Goal: Information Seeking & Learning: Compare options

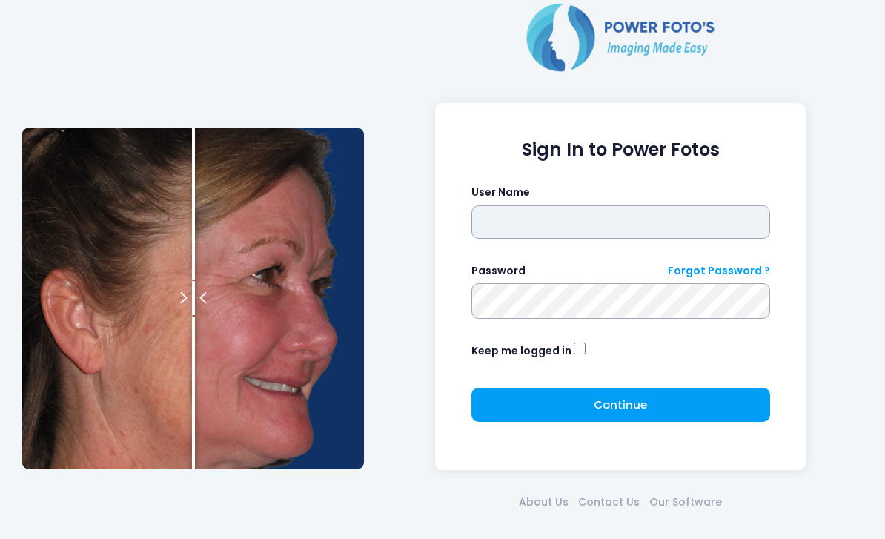
type input "*******"
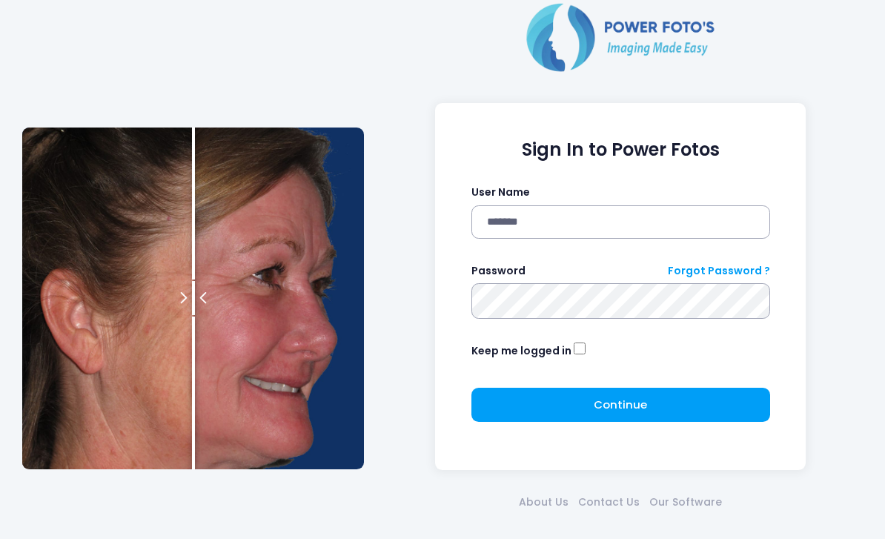
click button "submit" at bounding box center [0, 0] width 0 height 0
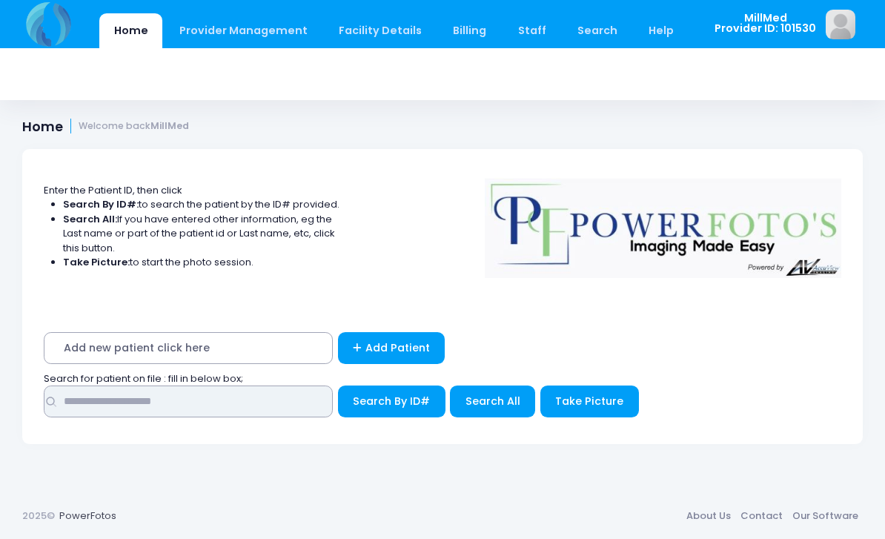
click at [228, 406] on input "text" at bounding box center [188, 401] width 289 height 32
click at [190, 402] on input "text" at bounding box center [188, 401] width 289 height 32
type input "****"
click at [480, 414] on button "Search All" at bounding box center [492, 401] width 85 height 32
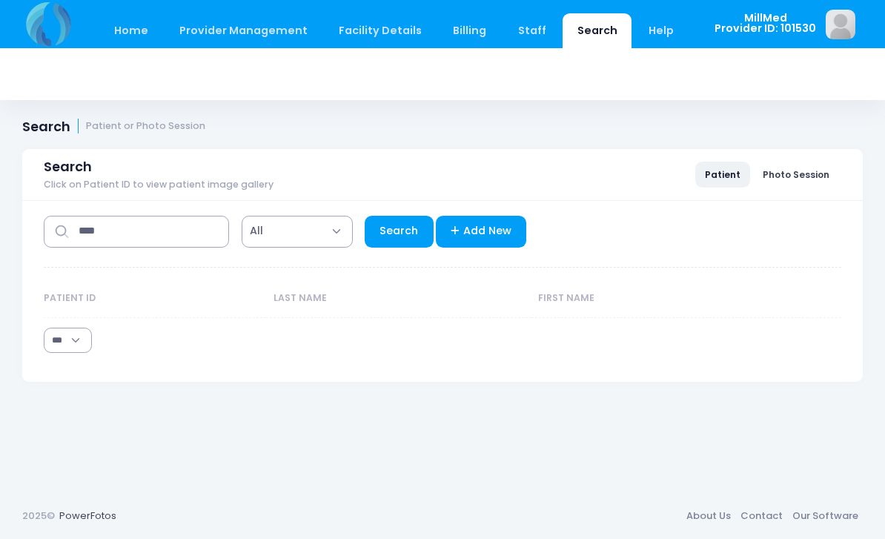
select select "***"
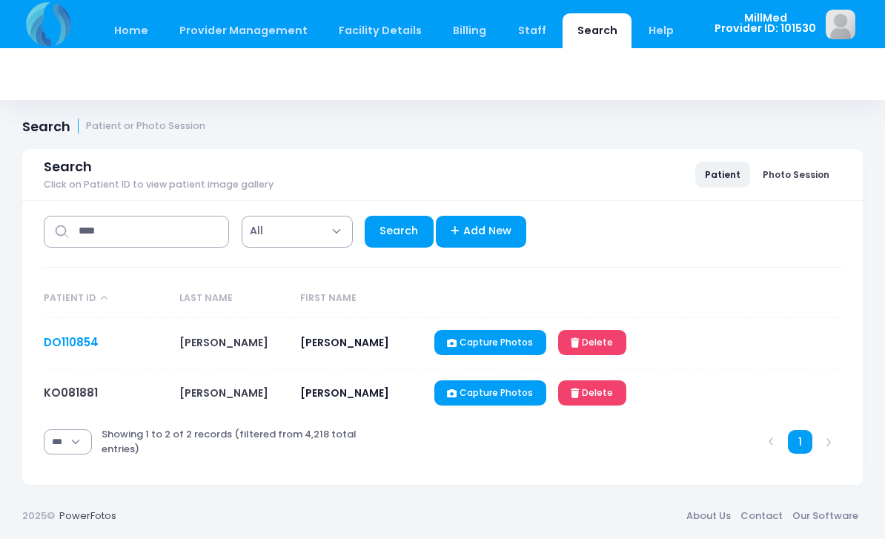
click at [62, 335] on link "DO110854" at bounding box center [71, 342] width 55 height 16
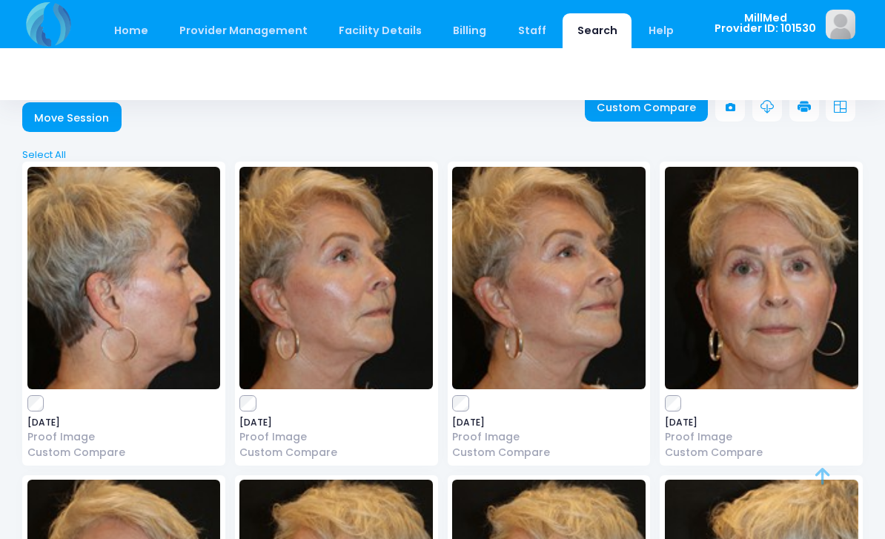
scroll to position [37, 0]
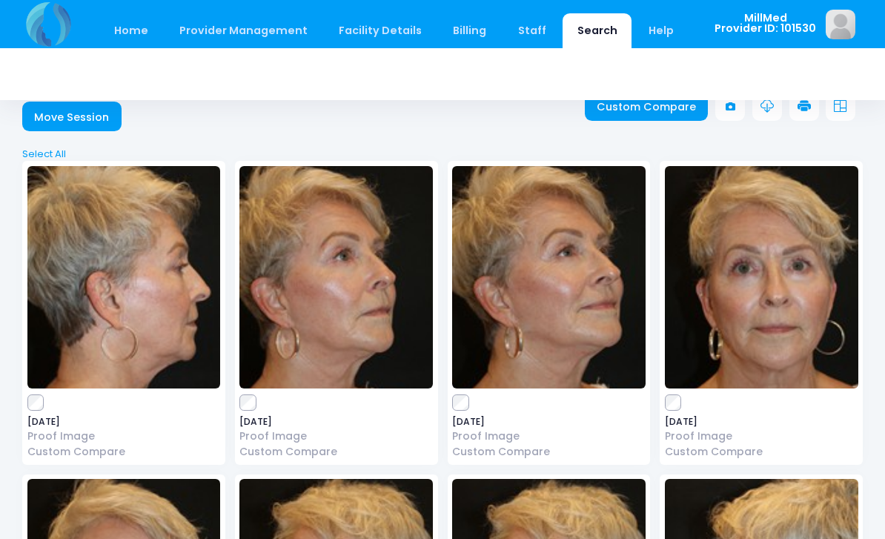
click at [794, 354] on img at bounding box center [761, 277] width 193 height 222
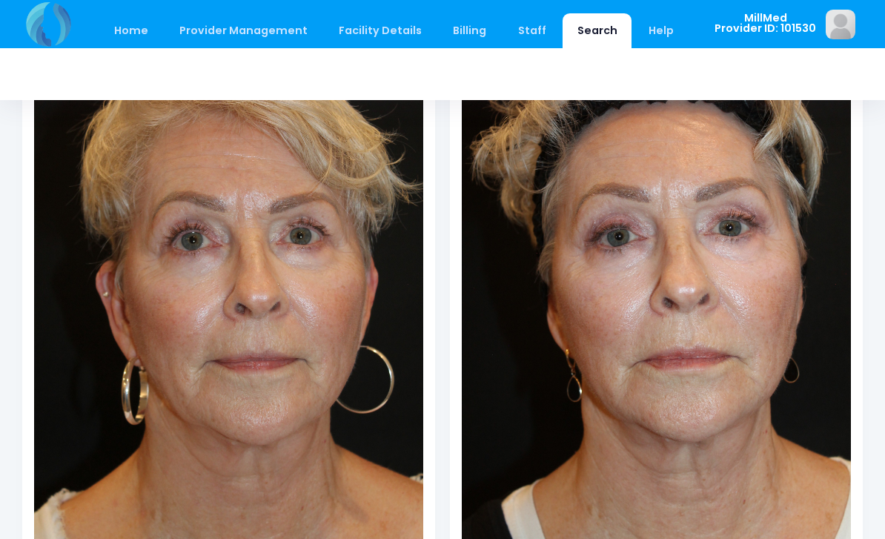
scroll to position [270, 0]
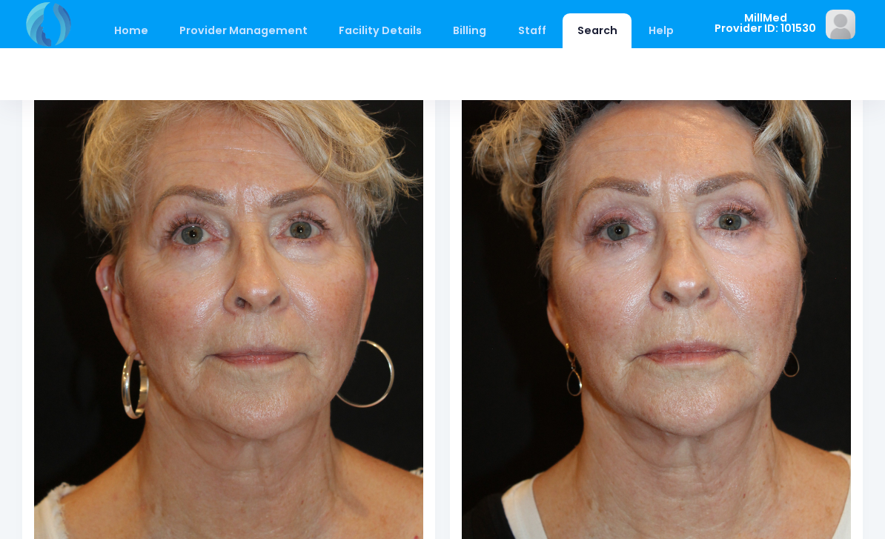
click at [115, 242] on img at bounding box center [228, 253] width 389 height 584
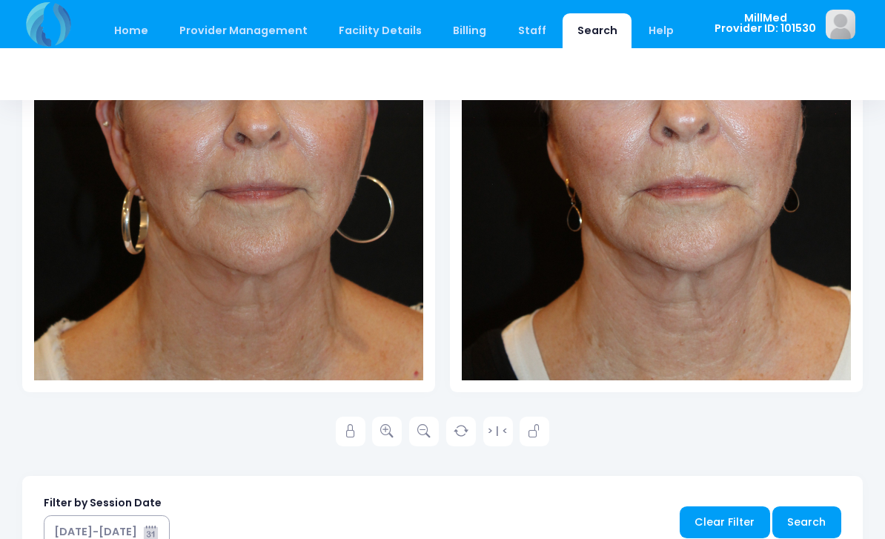
scroll to position [439, 0]
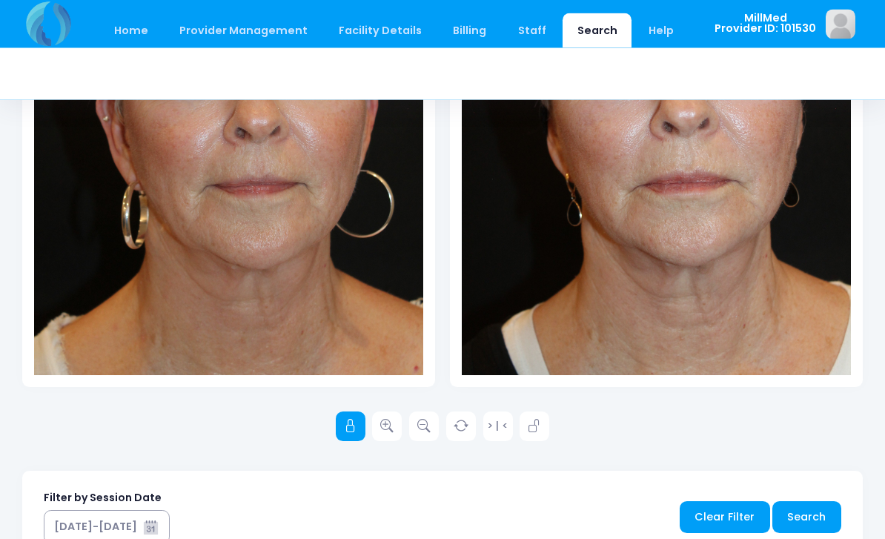
click at [341, 424] on link at bounding box center [351, 427] width 30 height 30
click at [394, 428] on icon at bounding box center [386, 425] width 13 height 13
click at [394, 436] on link at bounding box center [387, 426] width 30 height 30
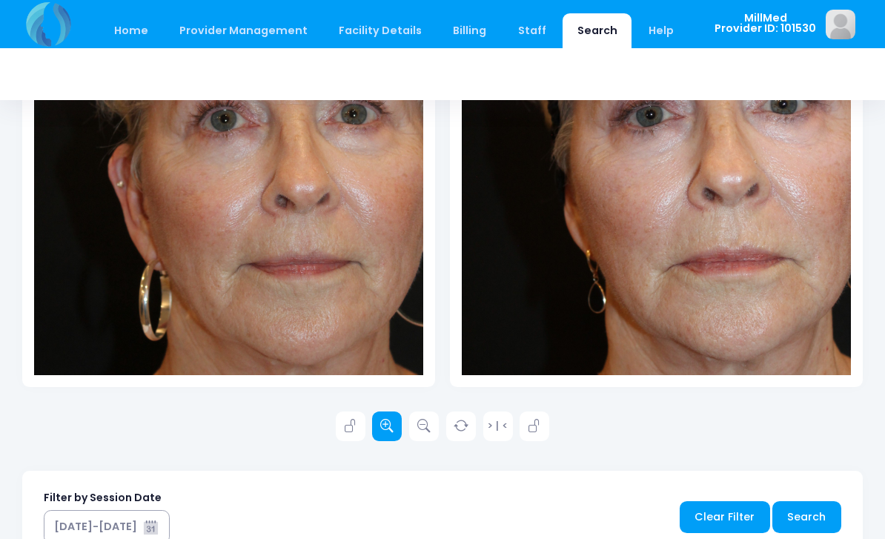
click at [394, 432] on link at bounding box center [387, 426] width 30 height 30
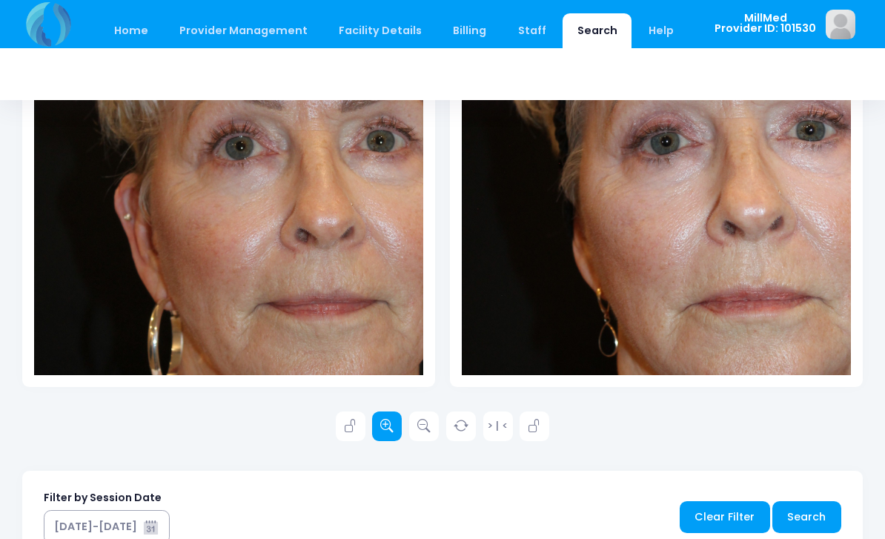
click at [391, 430] on icon at bounding box center [386, 425] width 13 height 13
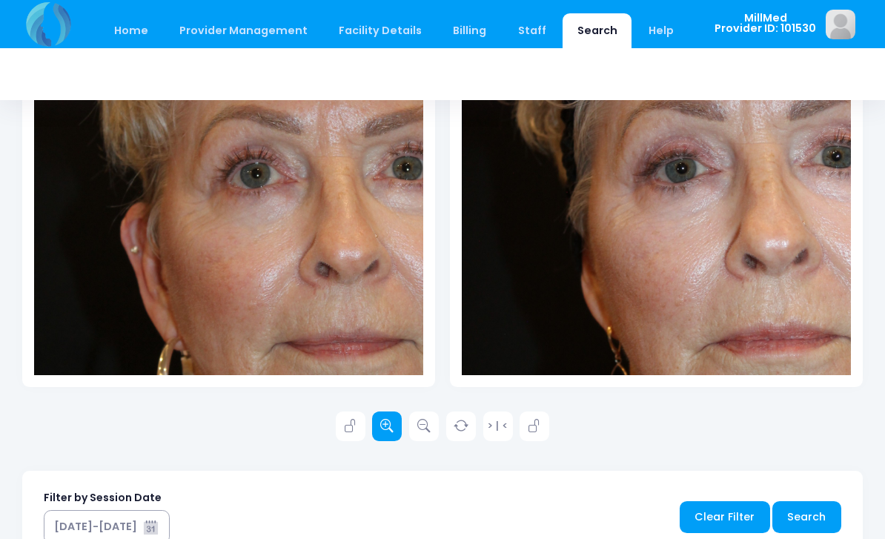
click at [394, 426] on link at bounding box center [387, 426] width 30 height 30
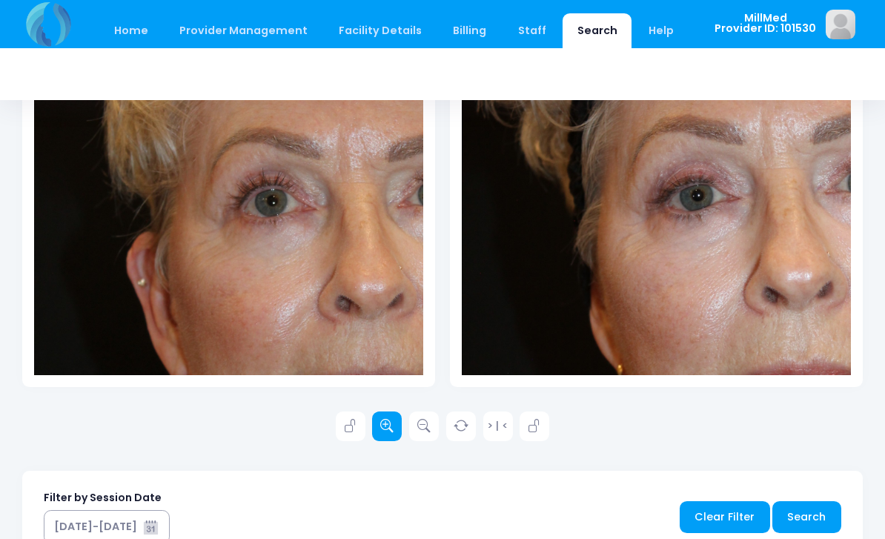
click at [402, 417] on link at bounding box center [387, 426] width 30 height 30
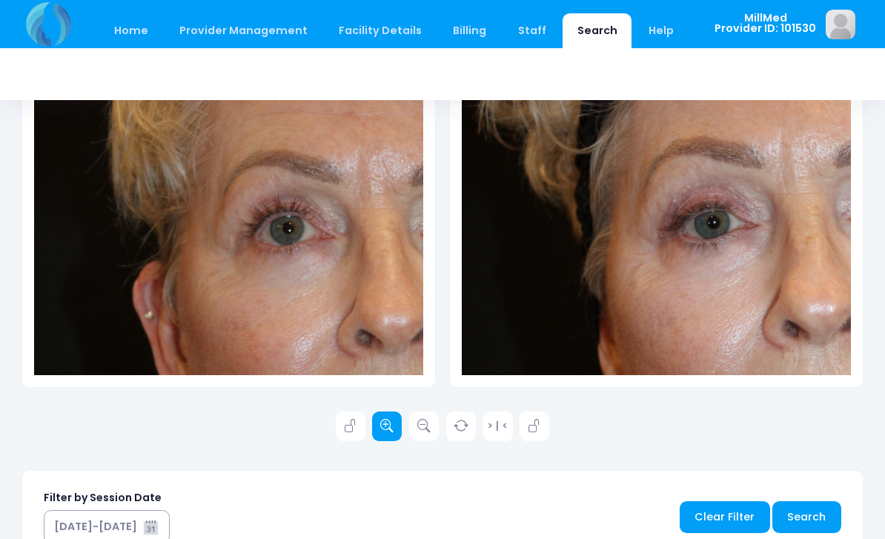
click at [390, 419] on icon at bounding box center [386, 425] width 13 height 13
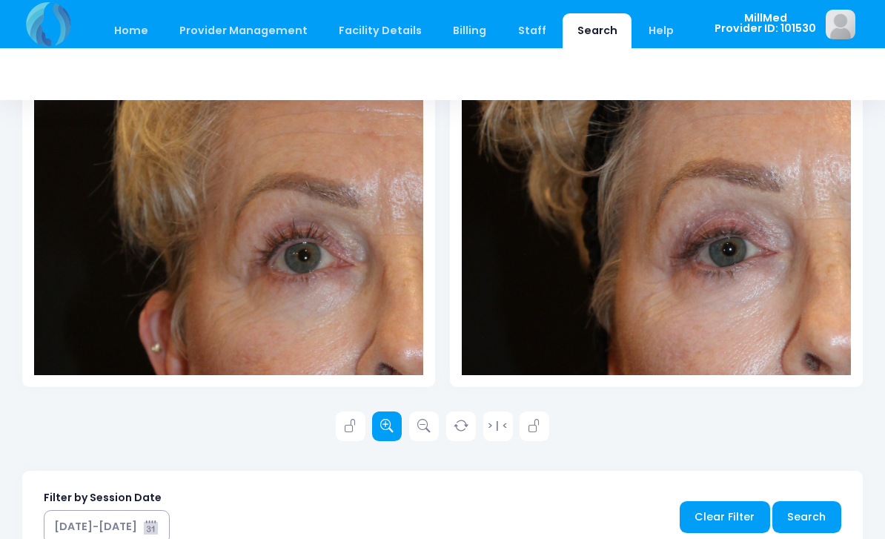
click at [391, 419] on icon at bounding box center [386, 425] width 13 height 13
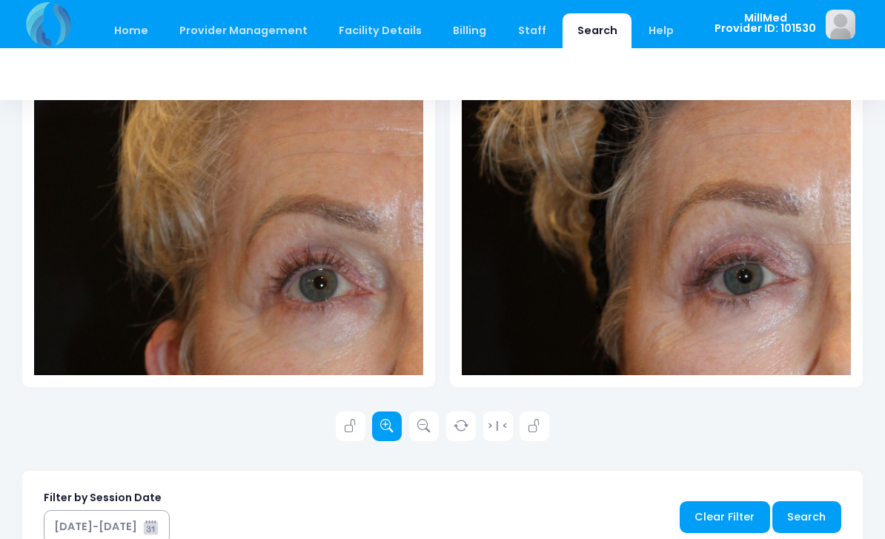
click at [388, 419] on icon at bounding box center [386, 425] width 13 height 13
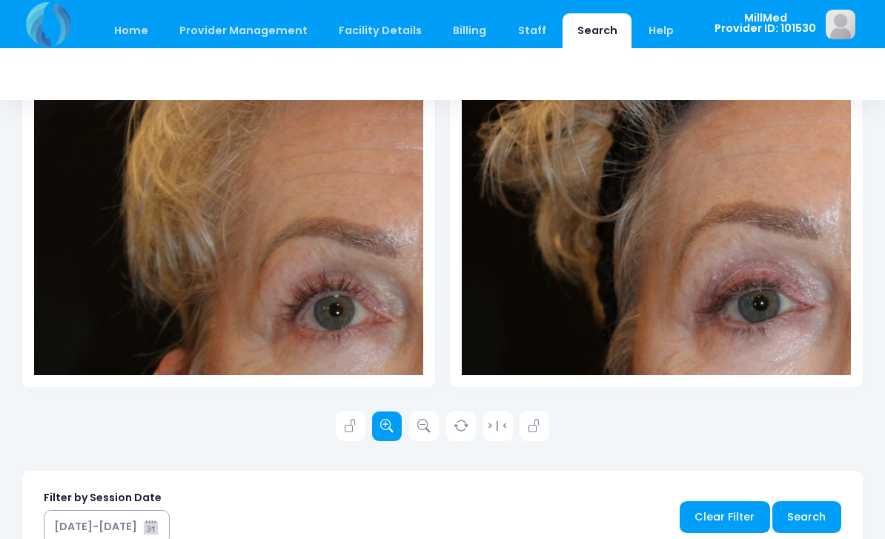
click at [393, 419] on icon at bounding box center [386, 425] width 13 height 13
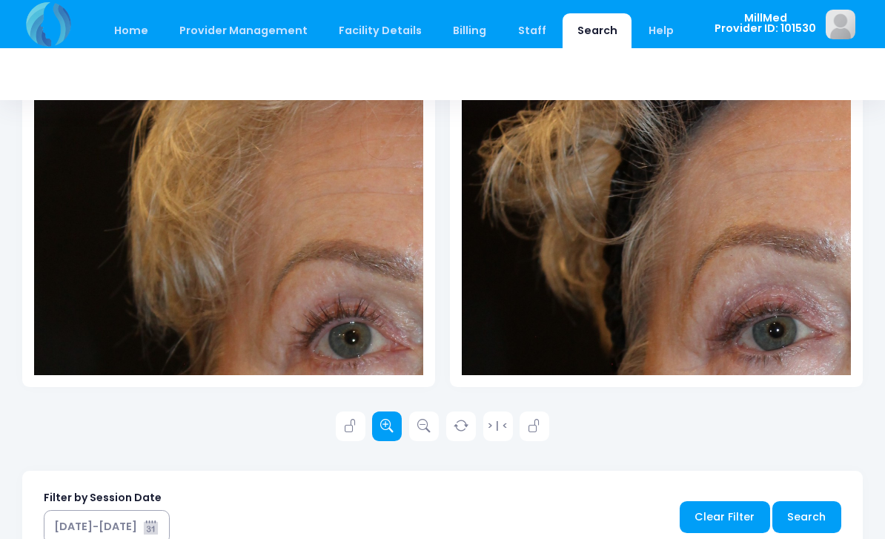
click at [390, 421] on icon at bounding box center [386, 425] width 13 height 13
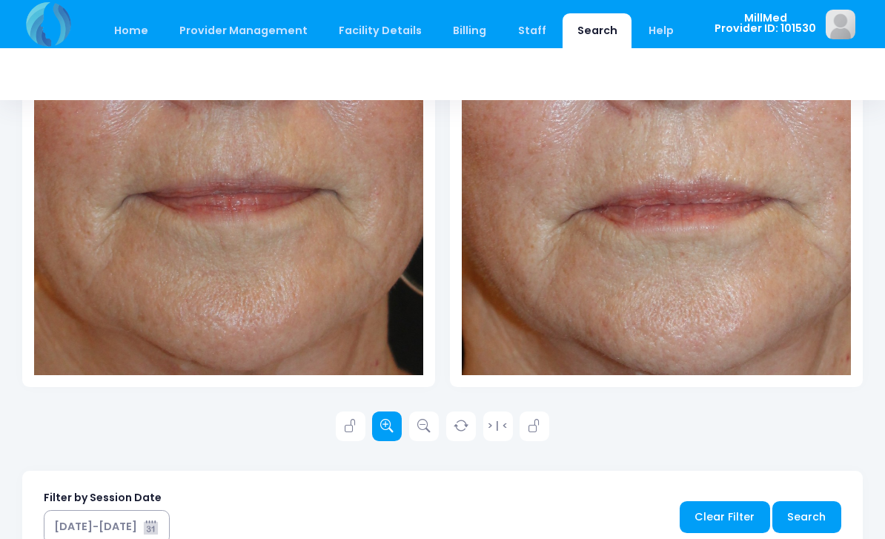
click at [373, 422] on link at bounding box center [387, 426] width 30 height 30
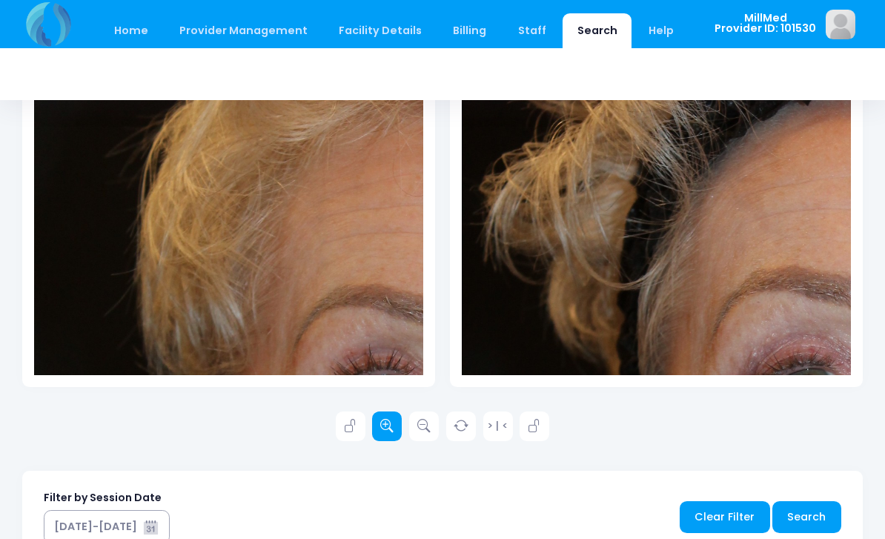
click at [379, 419] on link at bounding box center [387, 426] width 30 height 30
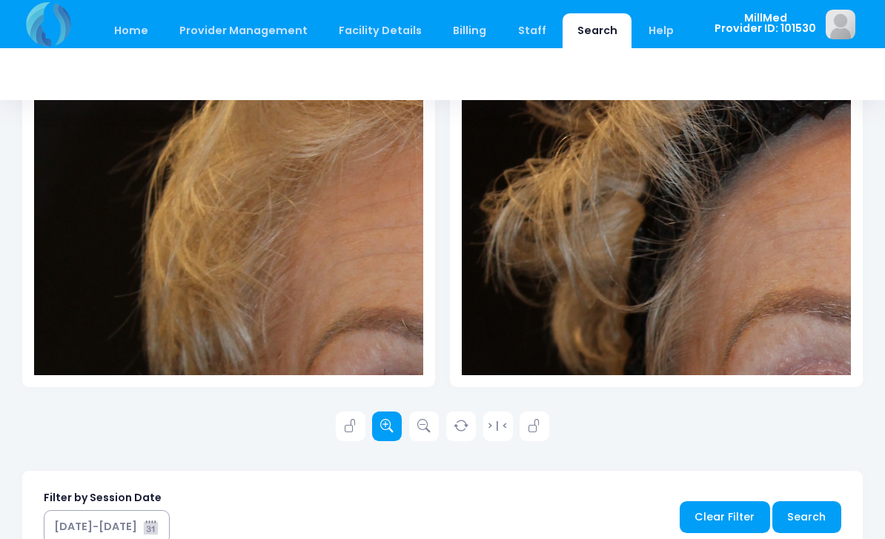
click at [382, 423] on icon at bounding box center [386, 425] width 13 height 13
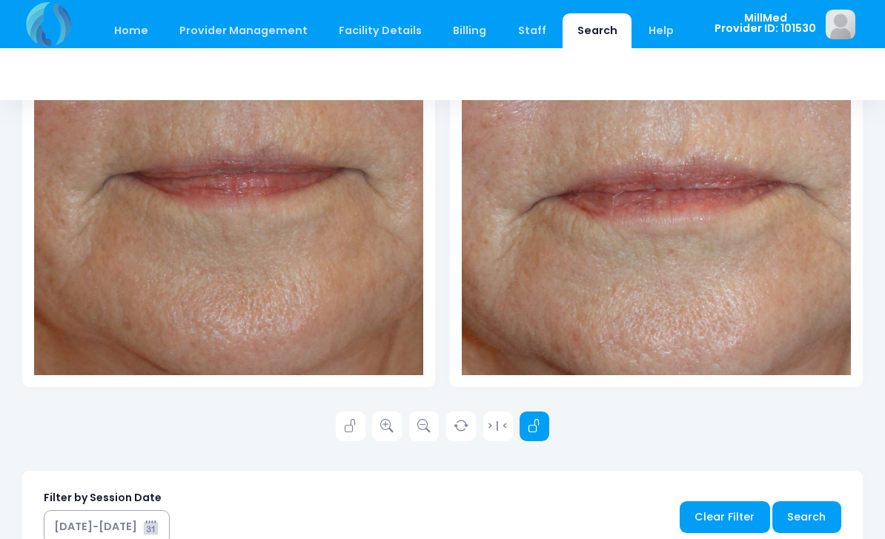
click at [537, 415] on link at bounding box center [535, 426] width 30 height 30
click at [352, 421] on icon at bounding box center [350, 425] width 13 height 13
click at [499, 419] on link "> | <" at bounding box center [498, 426] width 30 height 30
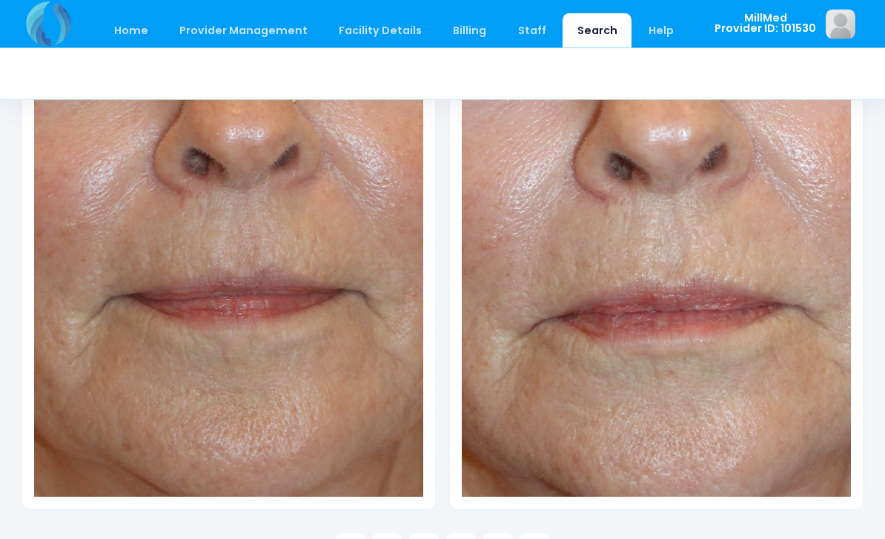
scroll to position [318, 0]
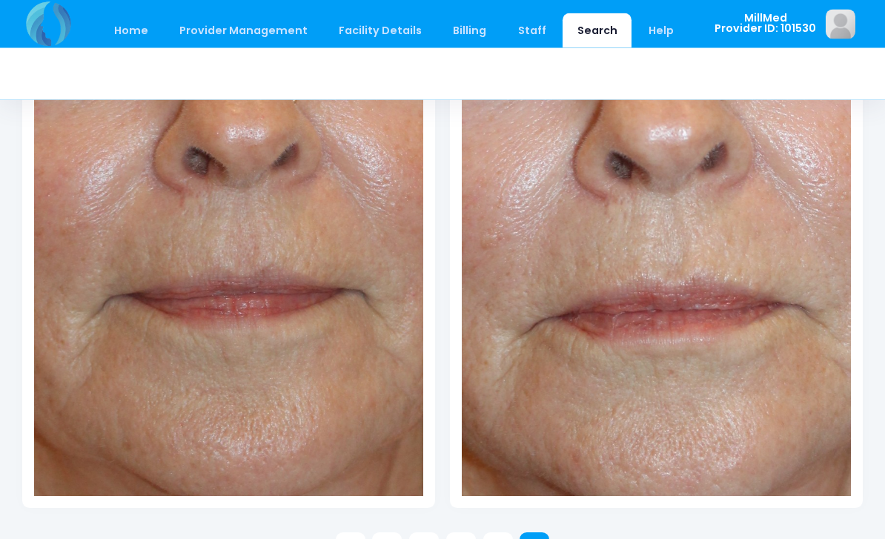
click at [541, 534] on link at bounding box center [535, 548] width 30 height 30
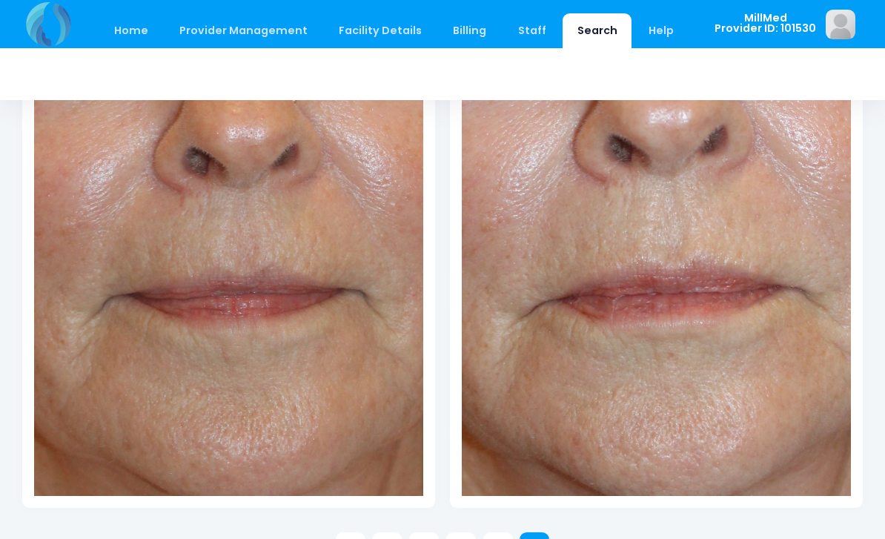
click at [532, 534] on link at bounding box center [535, 547] width 30 height 30
click at [496, 538] on link "> | <" at bounding box center [498, 547] width 30 height 30
click at [507, 538] on link "> | <" at bounding box center [498, 547] width 30 height 30
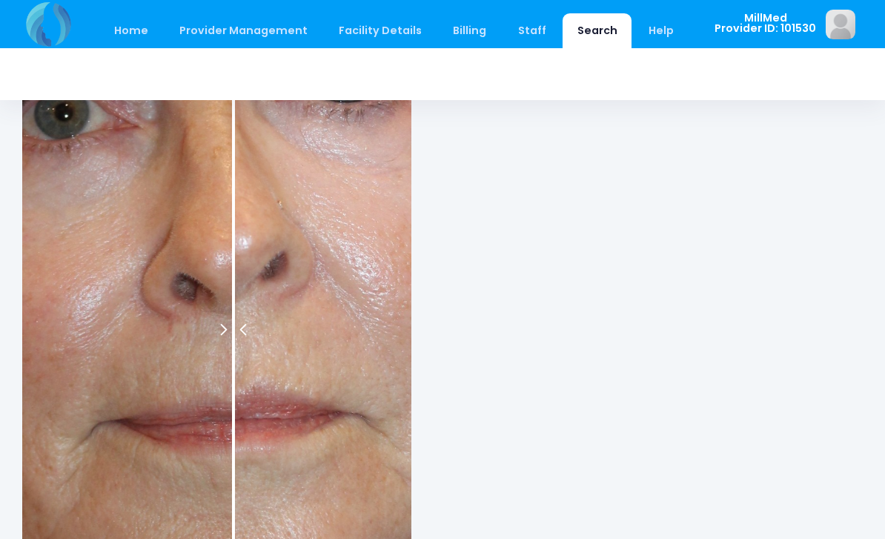
scroll to position [871, 0]
drag, startPoint x: 240, startPoint y: 341, endPoint x: 270, endPoint y: 348, distance: 31.1
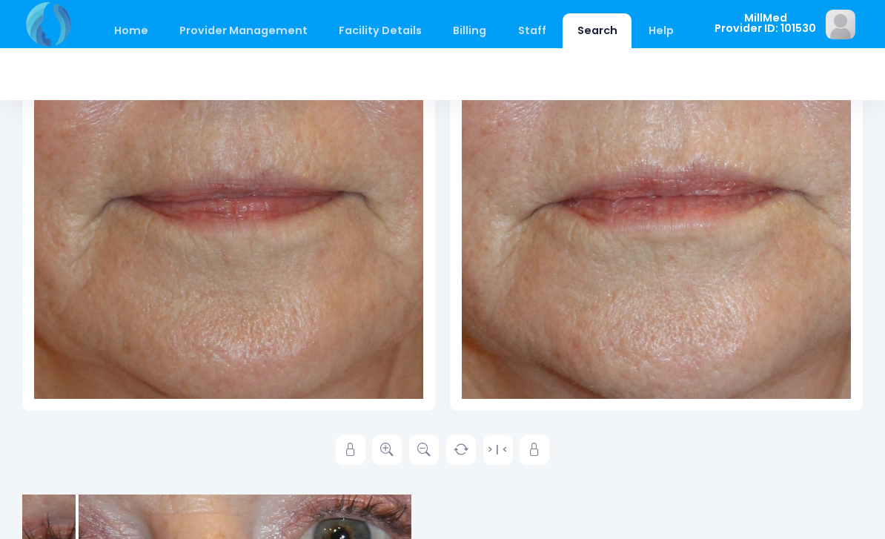
scroll to position [414, 0]
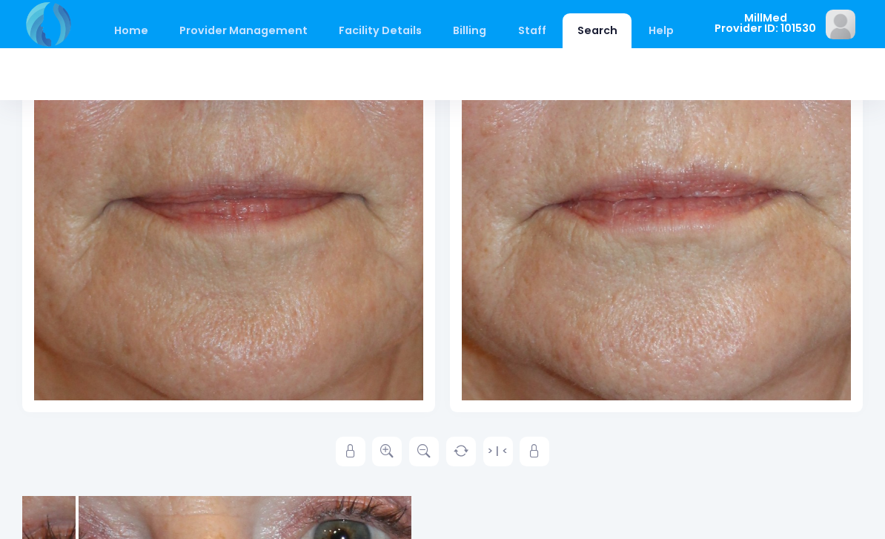
click at [262, 220] on div at bounding box center [228, 108] width 389 height 584
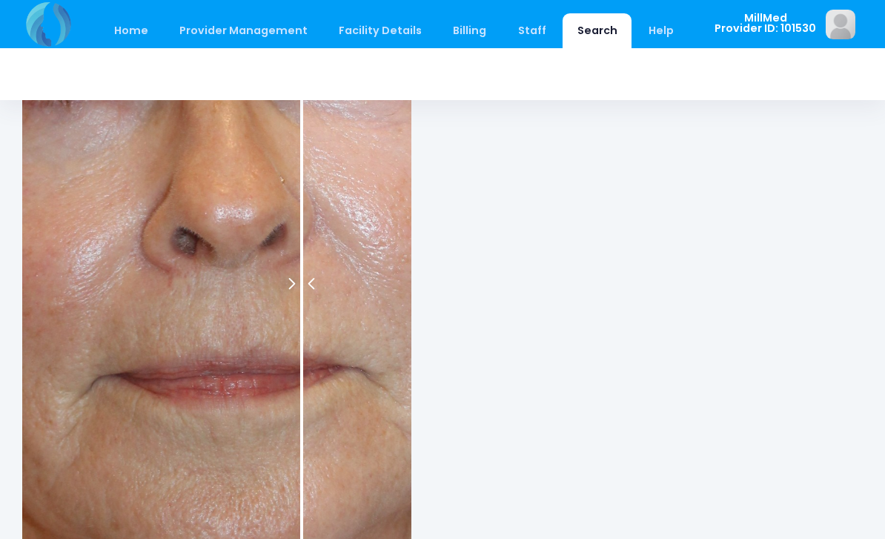
scroll to position [917, 0]
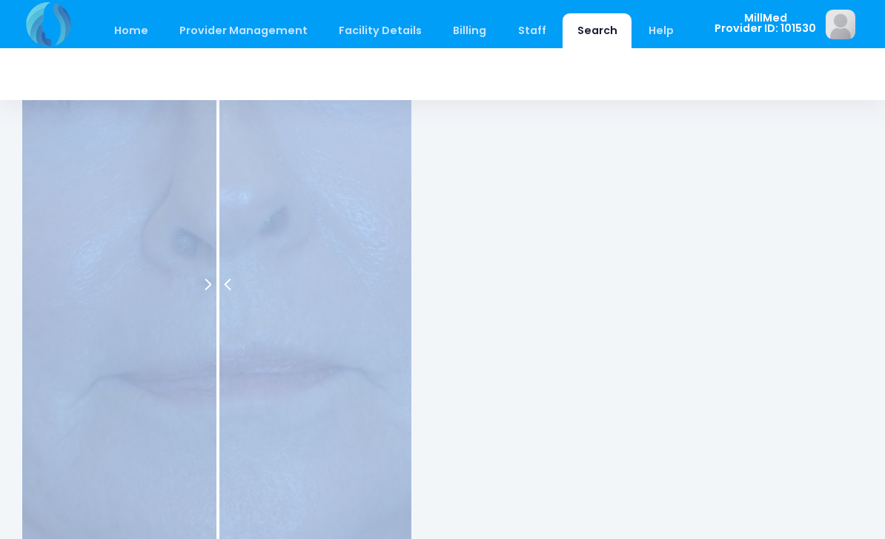
click at [498, 240] on div at bounding box center [442, 285] width 840 height 584
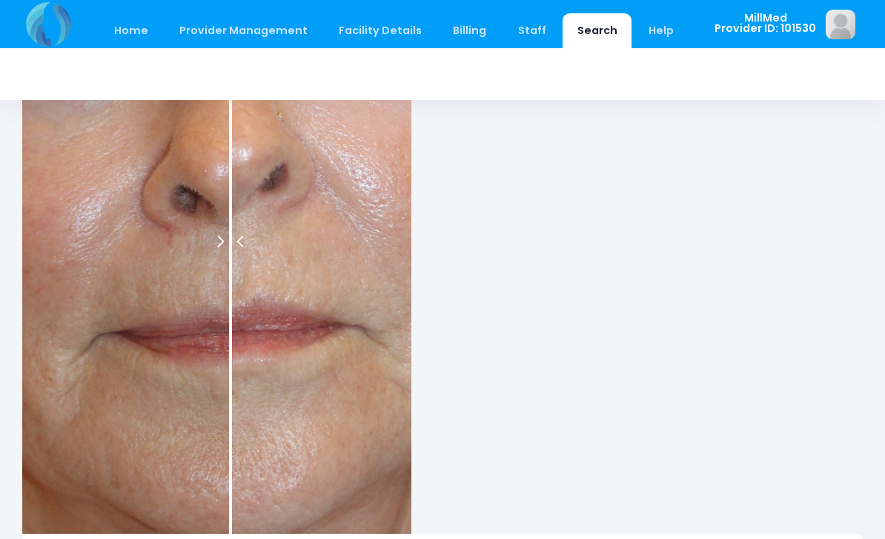
scroll to position [965, 0]
